Goal: Transaction & Acquisition: Purchase product/service

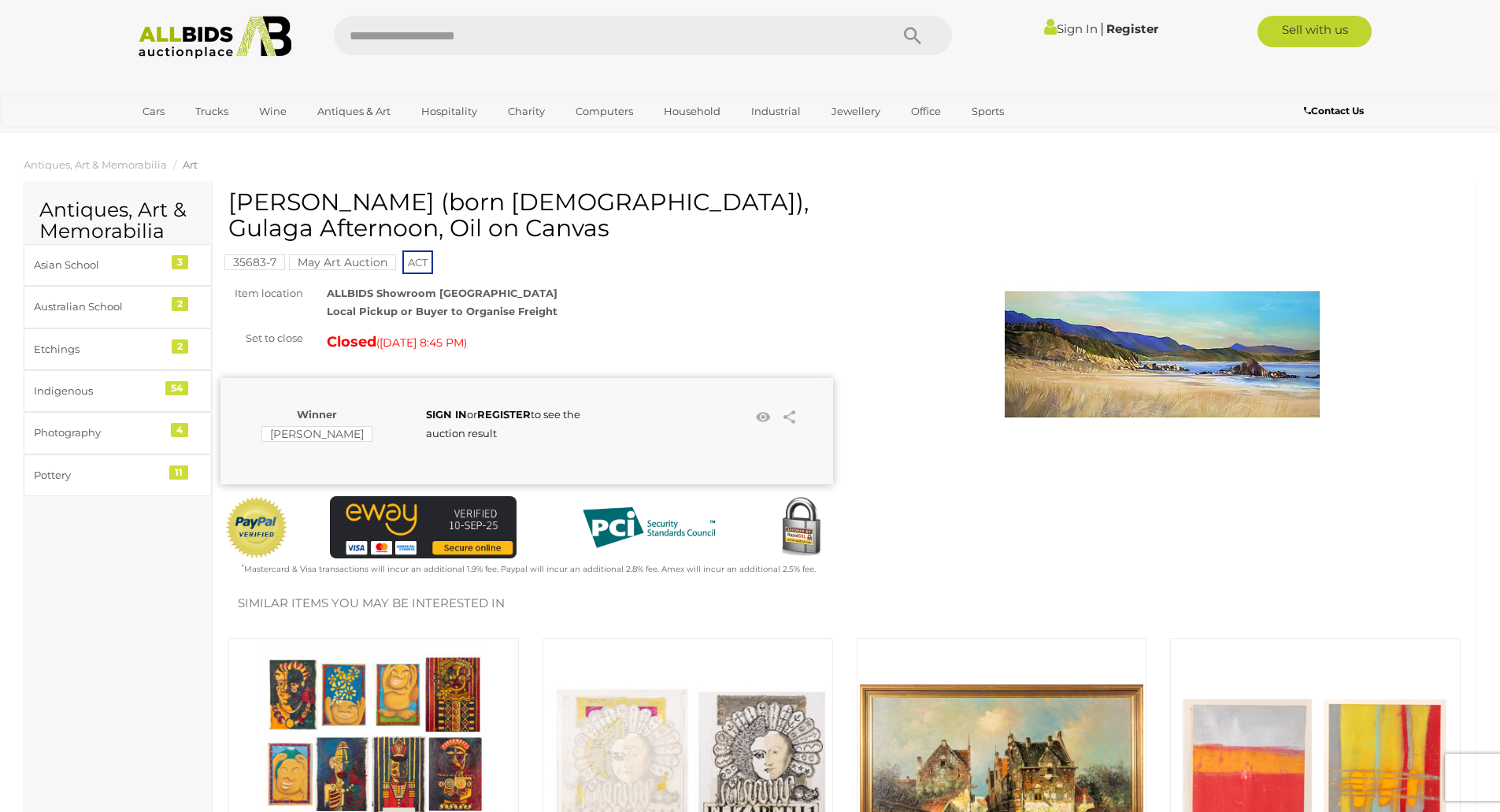
click at [171, 34] on img at bounding box center [215, 37] width 171 height 43
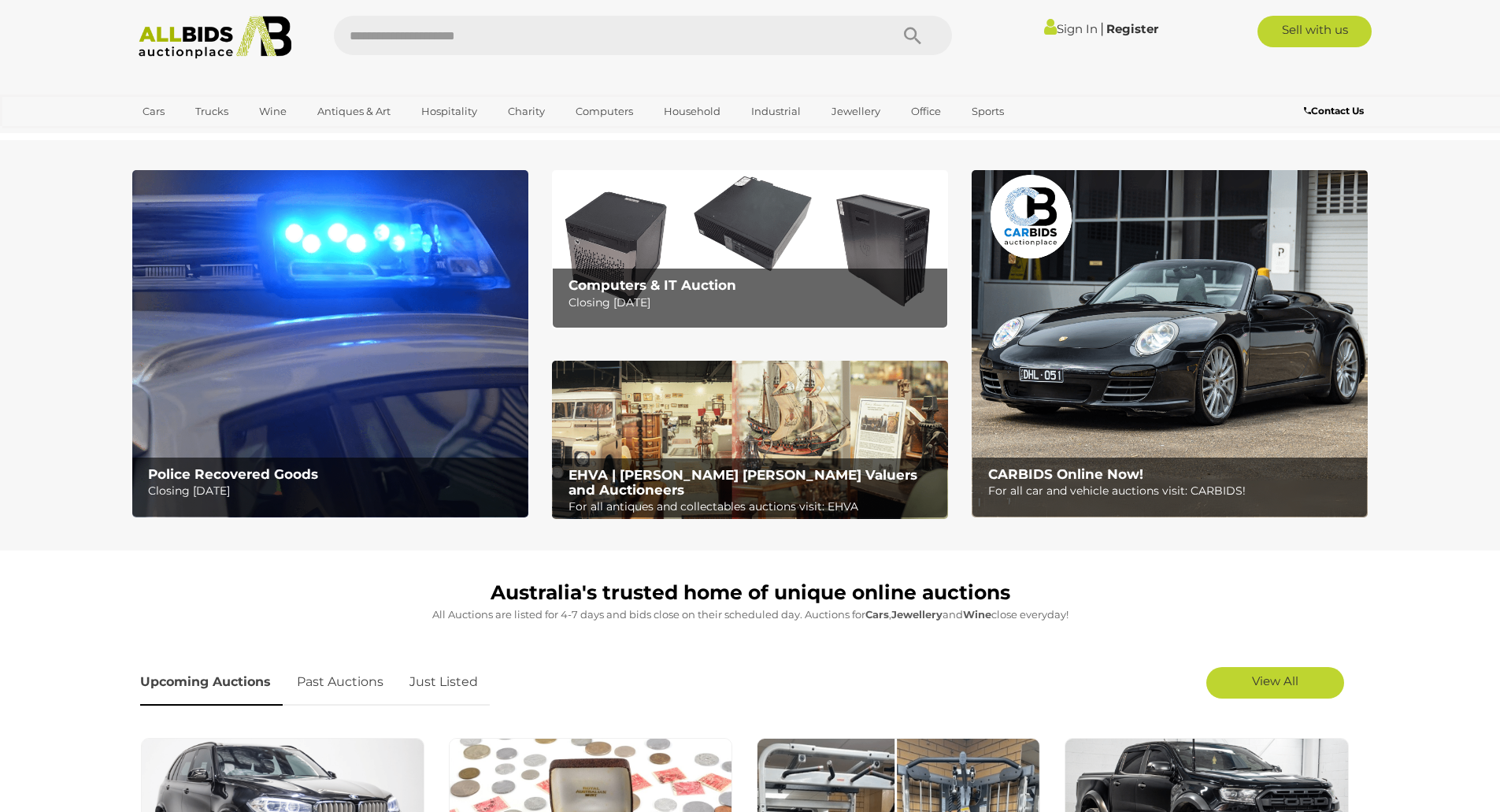
click at [233, 408] on img at bounding box center [330, 344] width 396 height 348
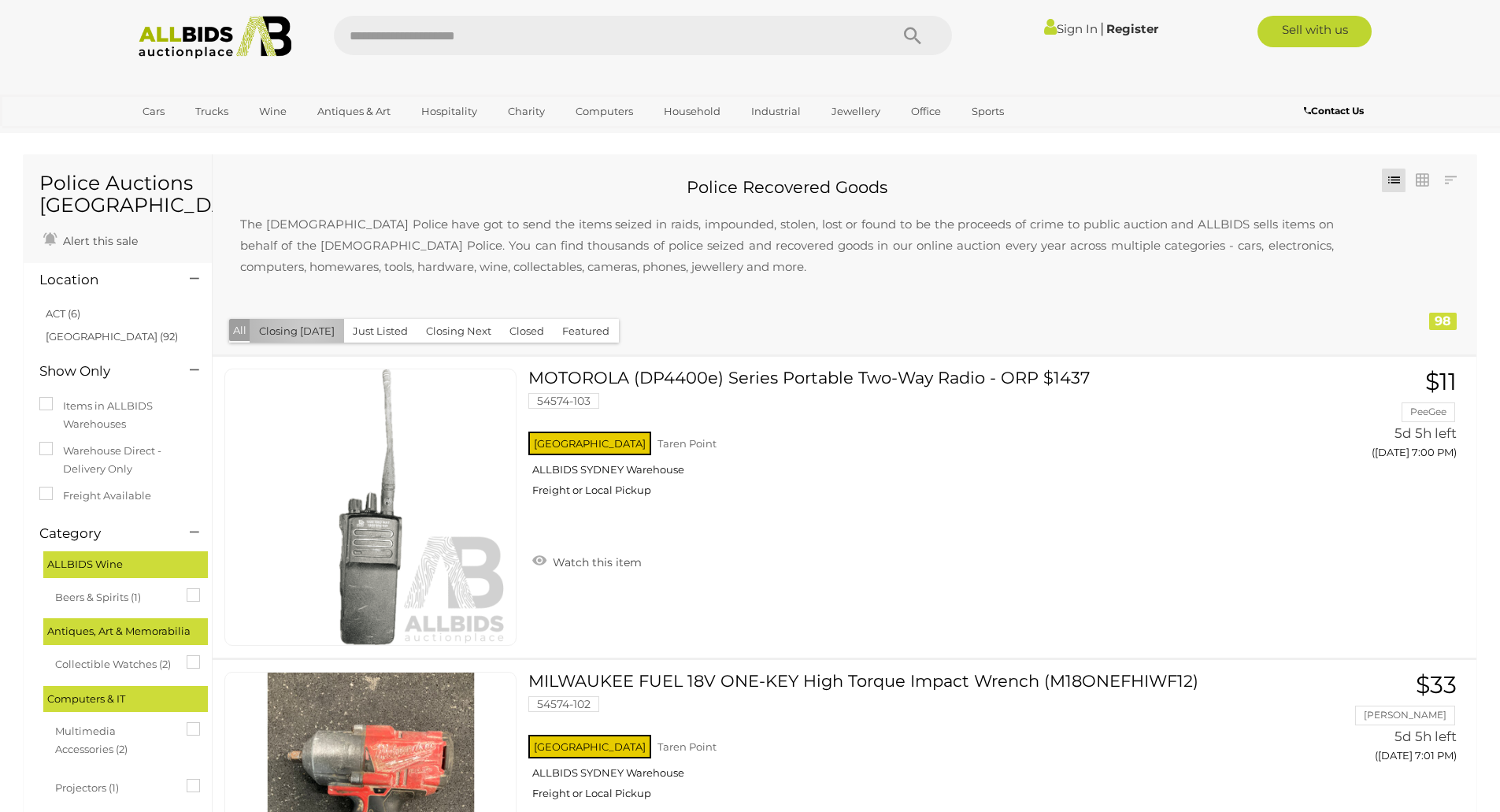
click at [307, 326] on button "Closing [DATE]" at bounding box center [297, 331] width 95 height 25
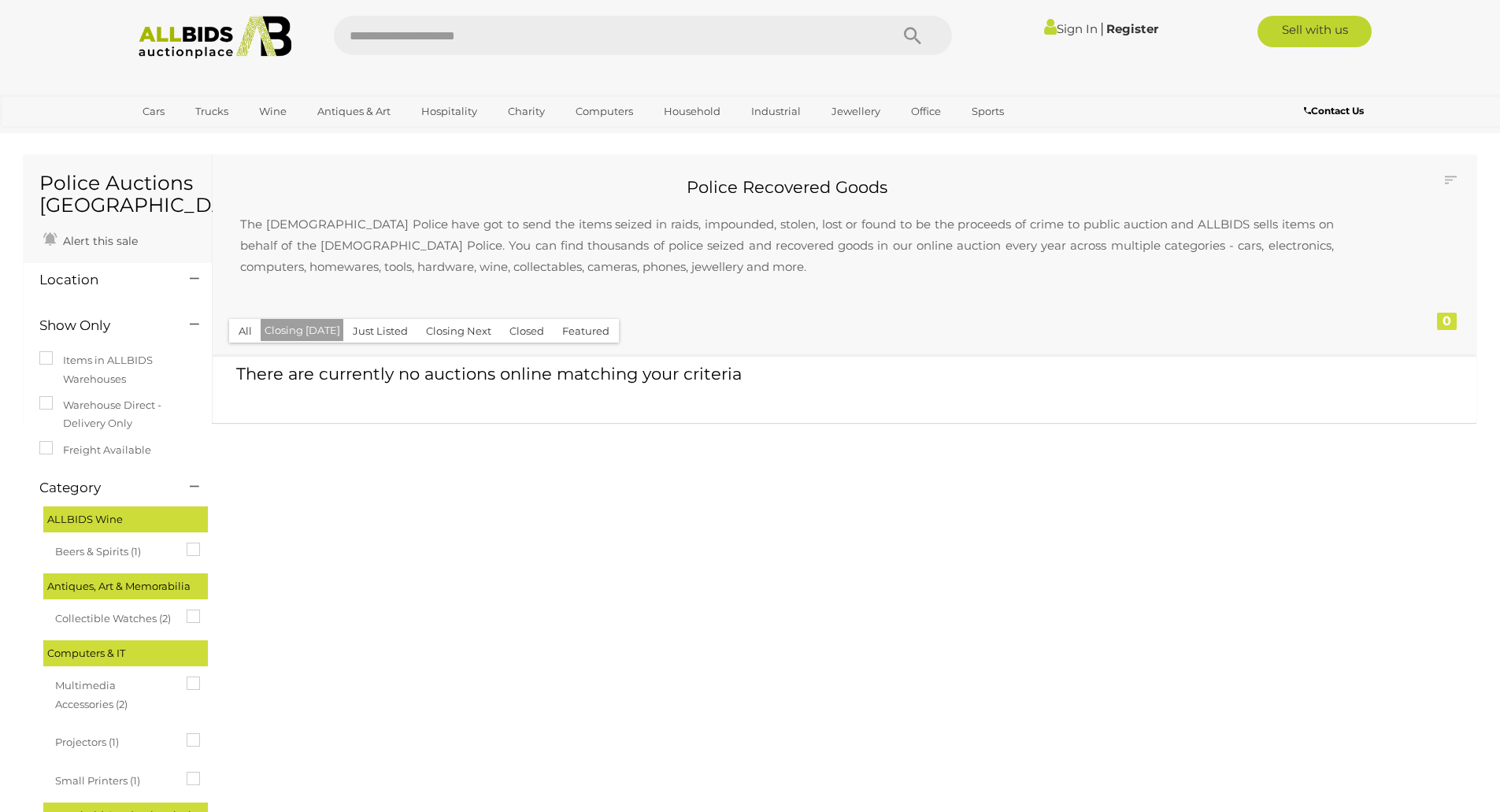
click at [366, 332] on button "Just Listed" at bounding box center [380, 331] width 74 height 25
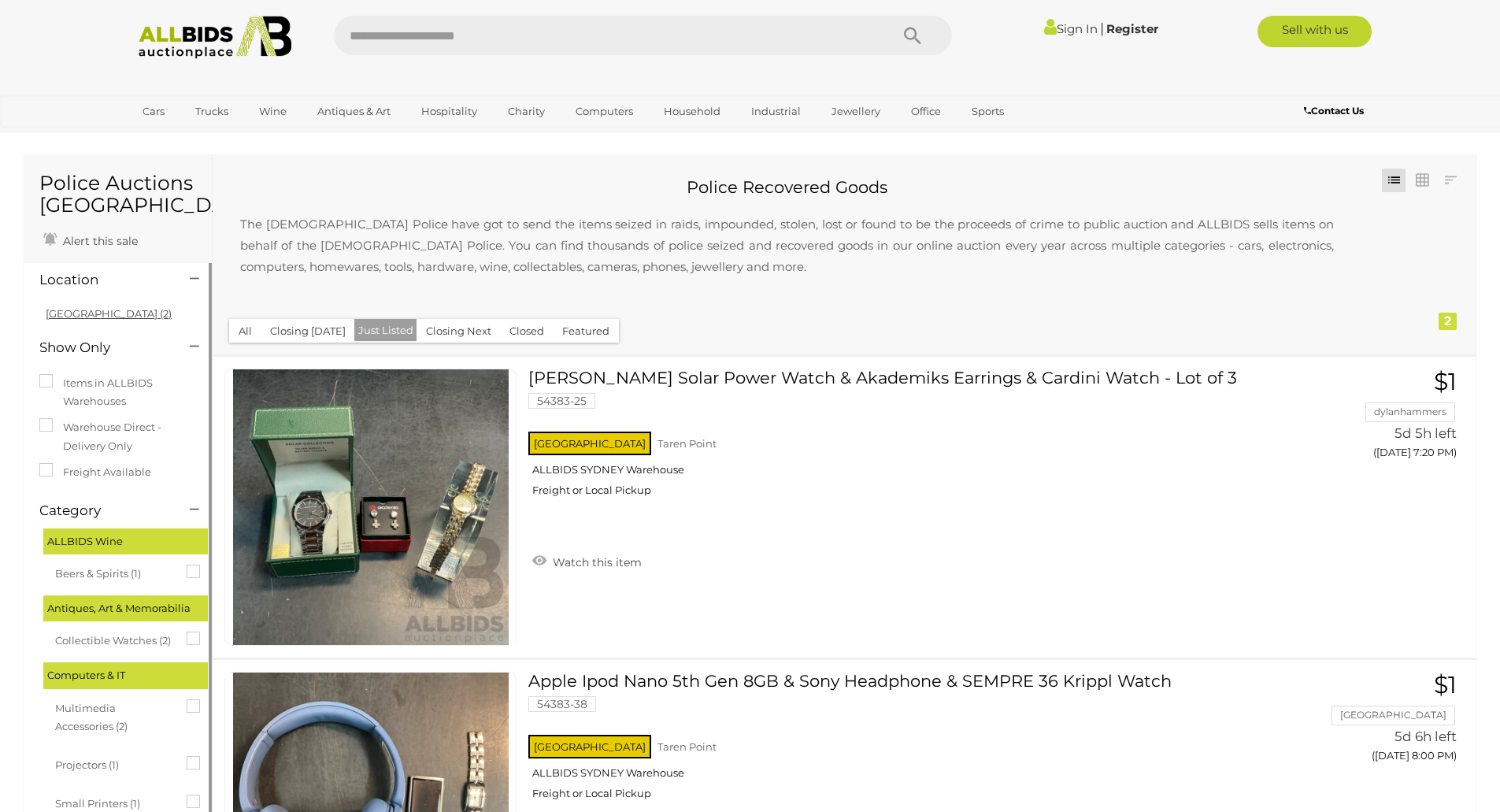
click at [60, 314] on link "NSW (2)" at bounding box center [109, 313] width 126 height 13
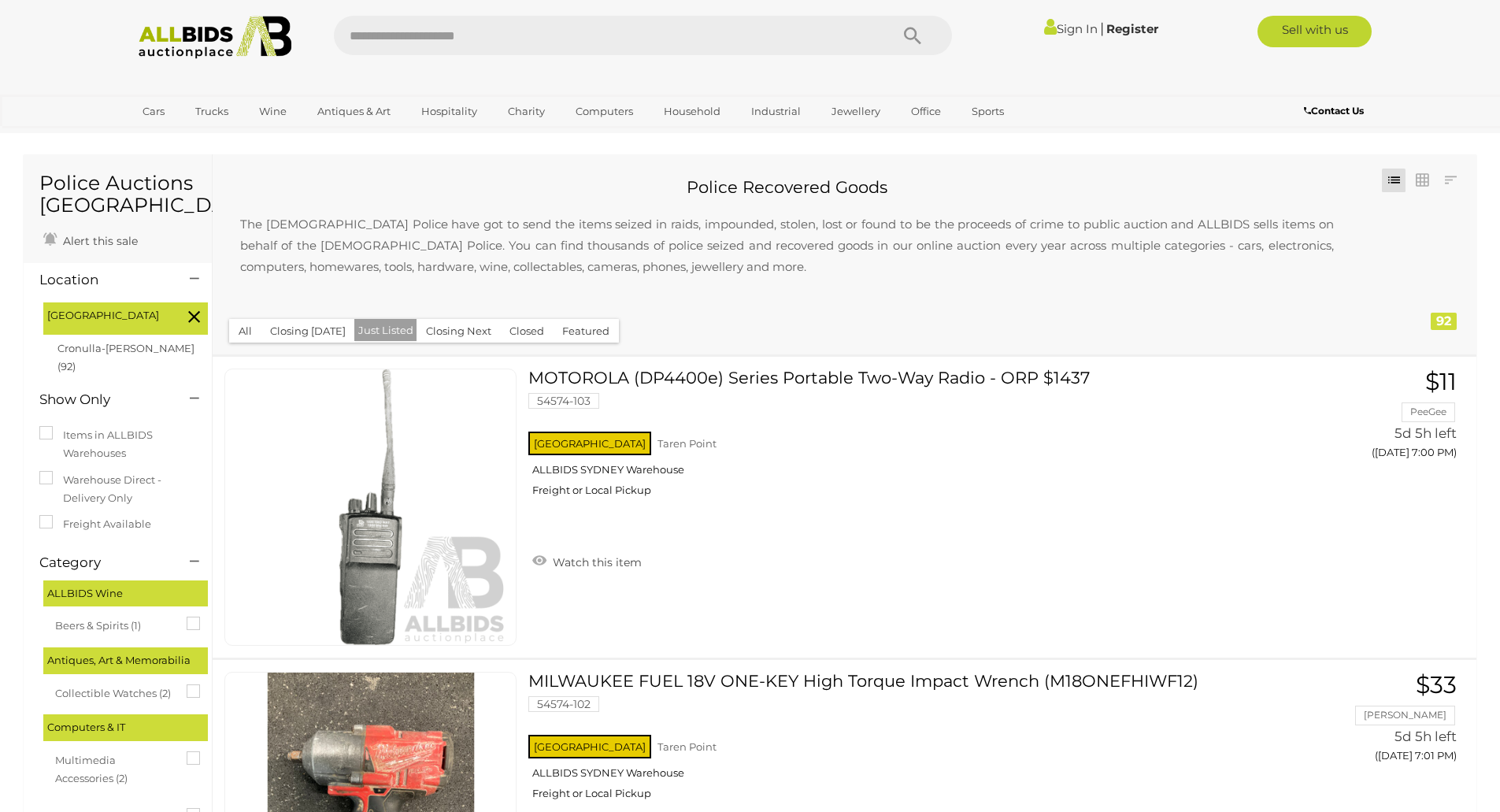
click at [248, 333] on button "All" at bounding box center [245, 331] width 32 height 25
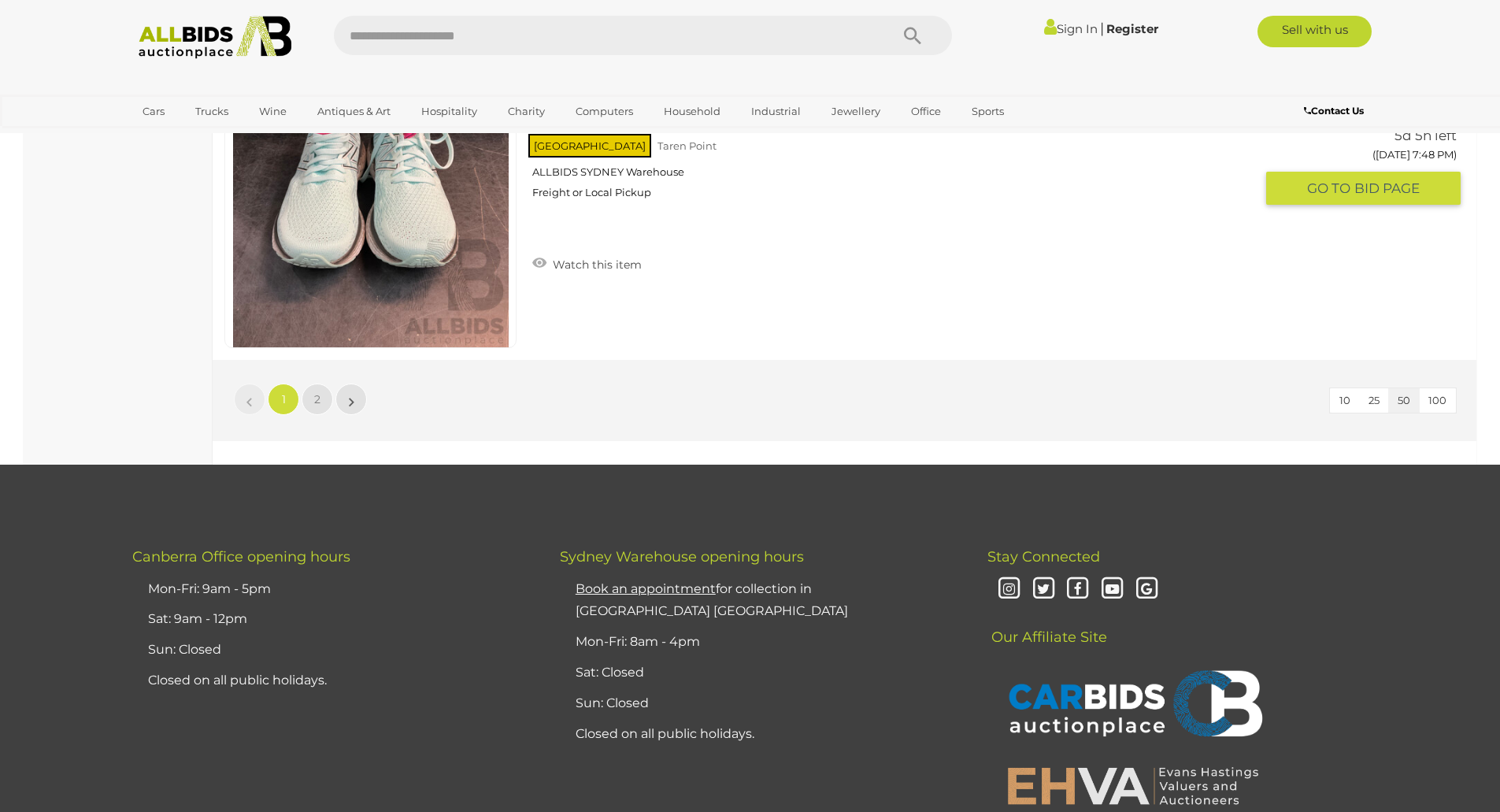
scroll to position [15275, 0]
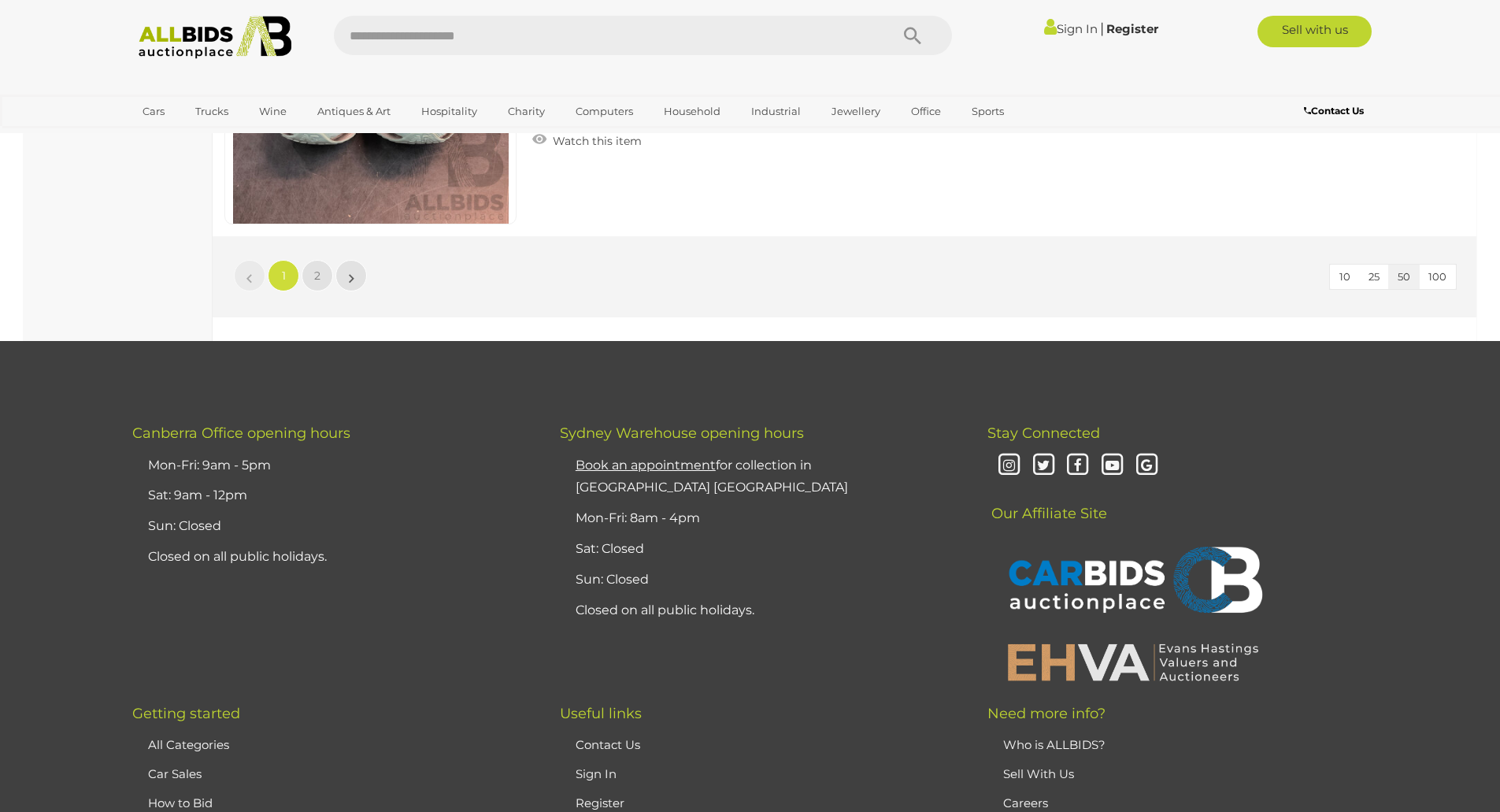
click at [192, 45] on img at bounding box center [215, 37] width 171 height 43
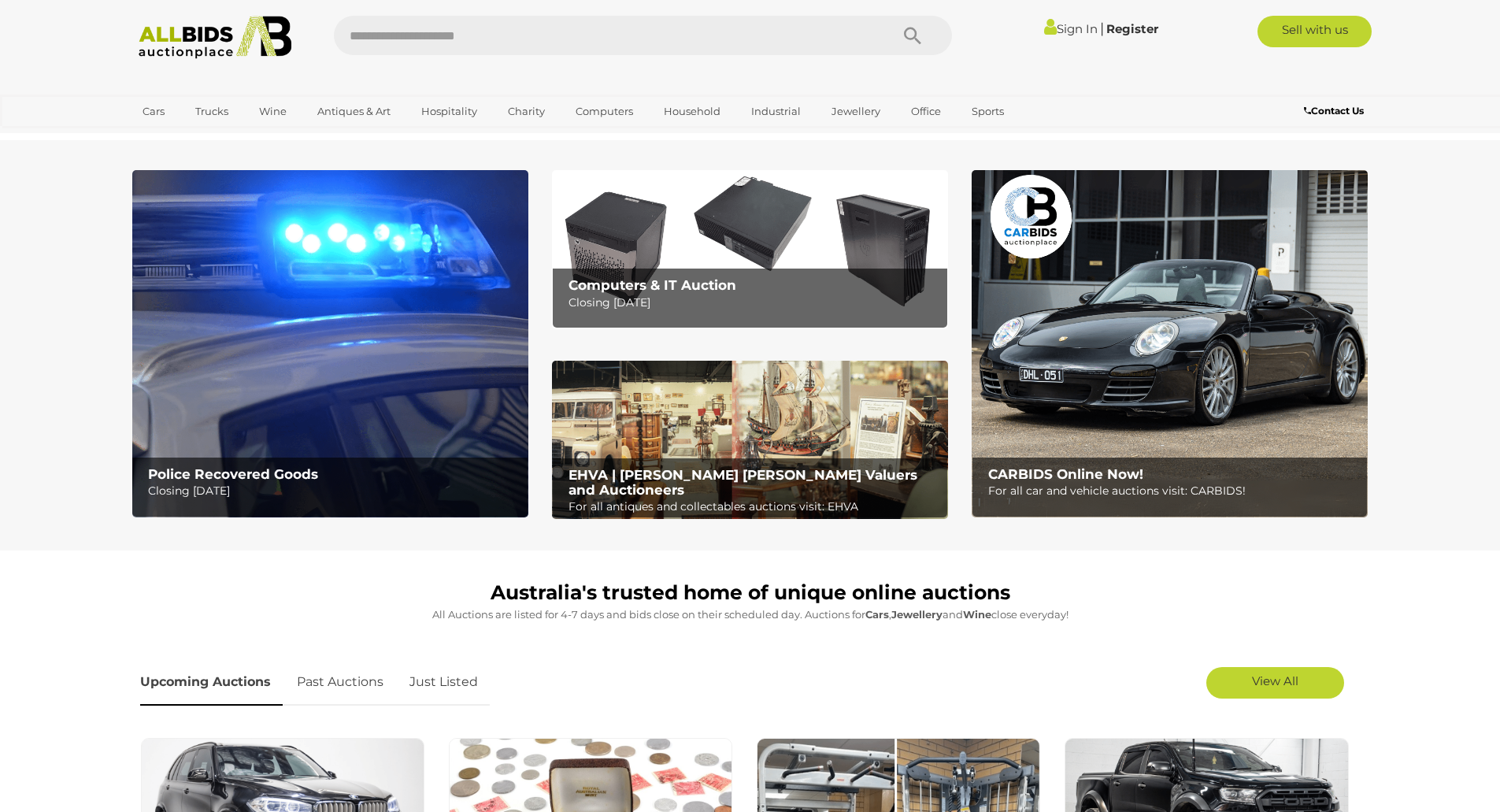
click at [711, 37] on input "text" at bounding box center [604, 35] width 540 height 39
type input "***"
